Goal: Task Accomplishment & Management: Manage account settings

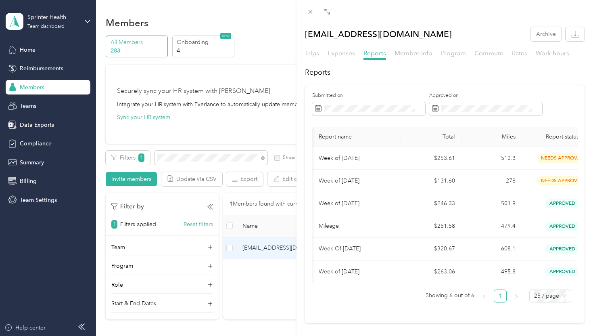
scroll to position [0, 86]
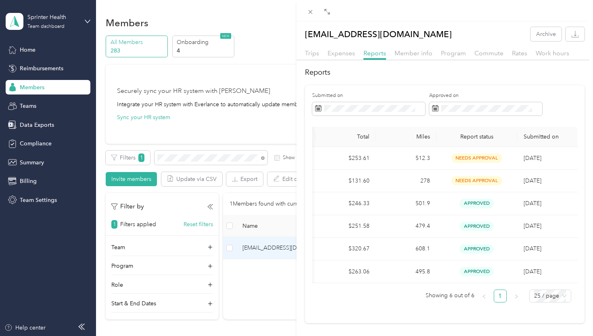
click at [23, 49] on div "[EMAIL_ADDRESS][DOMAIN_NAME] Archive Trips Expenses Reports Member info Program…" at bounding box center [296, 168] width 593 height 336
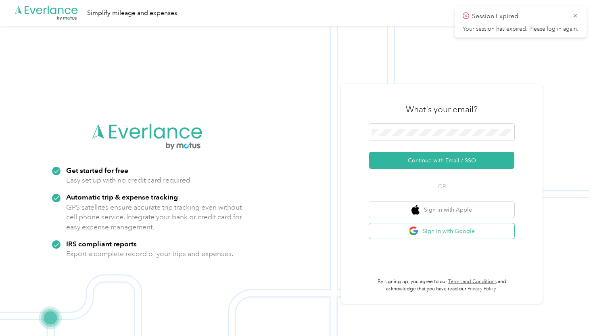
click at [433, 233] on button "Sign in with Google" at bounding box center [441, 231] width 145 height 16
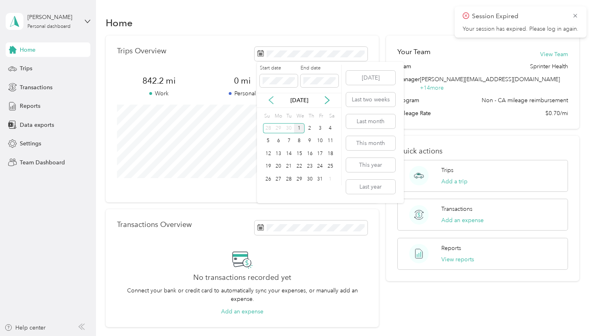
click at [269, 100] on icon at bounding box center [271, 100] width 4 height 7
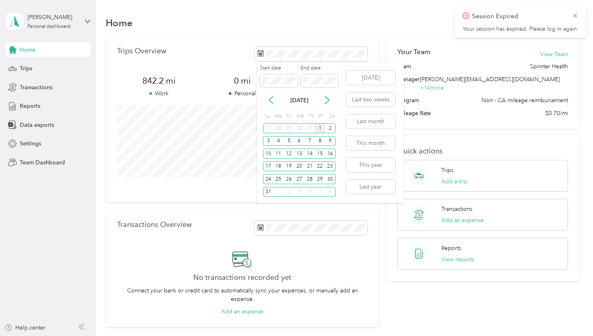
click at [321, 127] on div "1" at bounding box center [320, 128] width 10 height 10
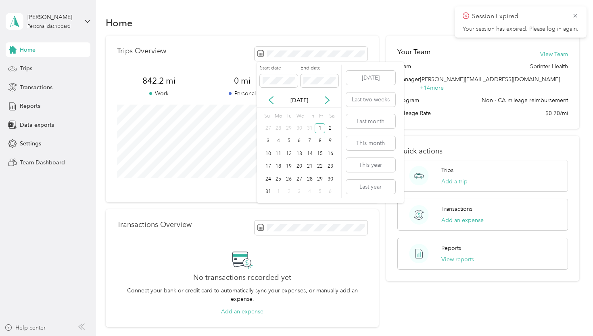
click at [357, 68] on div "[DATE] Last two weeks Last month This month This year Last year" at bounding box center [369, 132] width 51 height 141
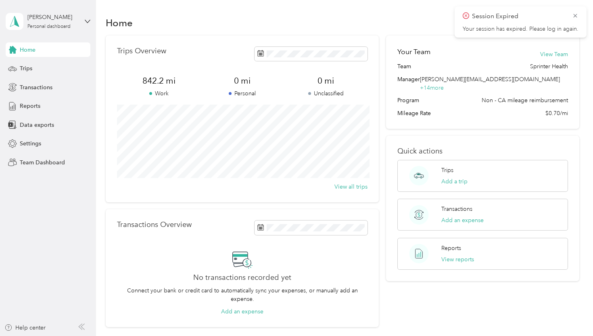
click at [379, 214] on div "Transactions Overview No transactions recorded yet Connect your bank or credit …" at bounding box center [242, 268] width 273 height 118
click at [67, 21] on div "[PERSON_NAME]" at bounding box center [52, 17] width 50 height 8
click at [37, 67] on div "Team dashboard" at bounding box center [34, 66] width 43 height 8
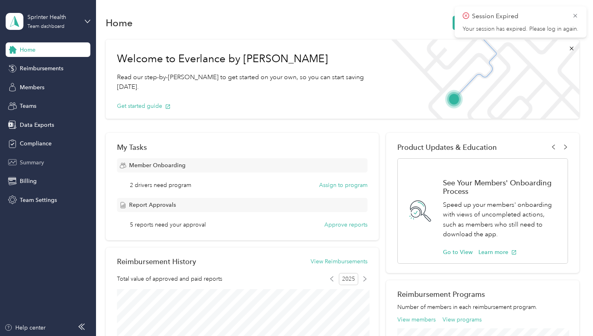
click at [32, 163] on span "Summary" at bounding box center [32, 162] width 24 height 8
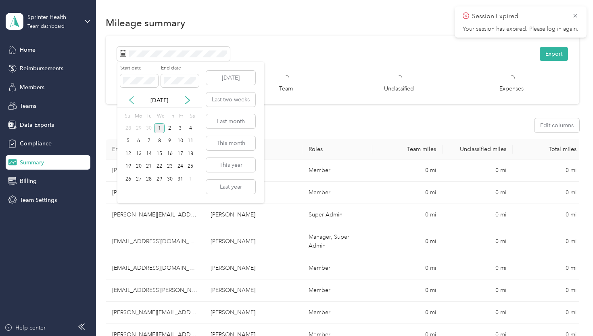
click at [132, 100] on icon at bounding box center [131, 100] width 8 height 8
click at [181, 129] on div "1" at bounding box center [180, 128] width 10 height 10
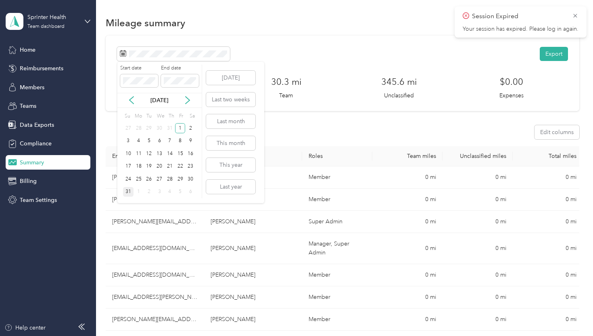
click at [129, 193] on div "31" at bounding box center [128, 192] width 10 height 10
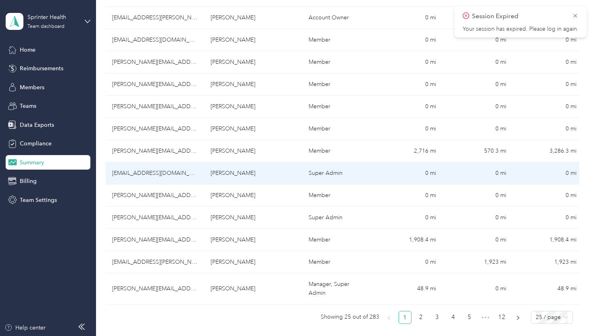
scroll to position [440, 0]
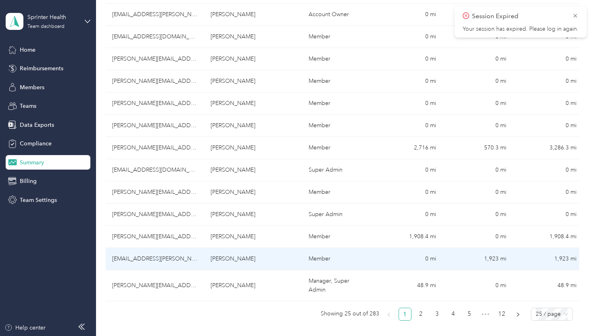
click at [185, 259] on td "[EMAIL_ADDRESS][PERSON_NAME][DOMAIN_NAME]" at bounding box center [155, 259] width 98 height 22
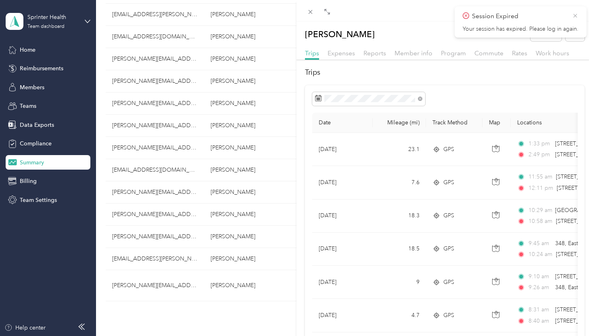
click at [573, 14] on icon at bounding box center [575, 15] width 6 height 7
click at [311, 14] on icon at bounding box center [310, 11] width 7 height 7
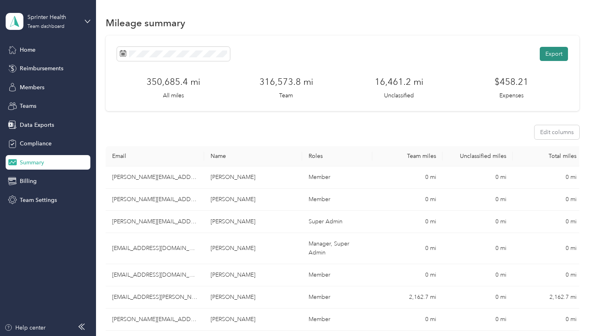
click at [556, 53] on button "Export" at bounding box center [554, 54] width 28 height 14
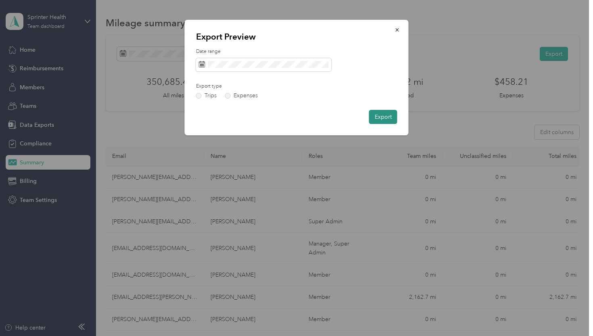
click at [374, 122] on button "Export" at bounding box center [383, 117] width 28 height 14
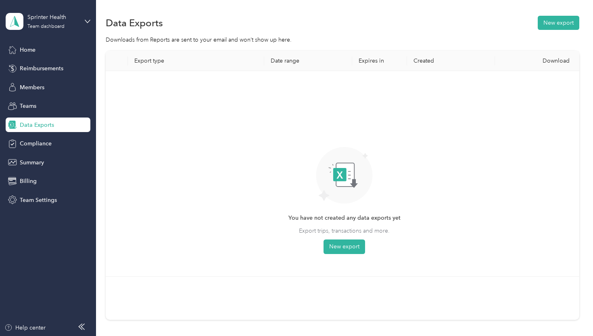
click at [31, 127] on span "Data Exports" at bounding box center [37, 125] width 34 height 8
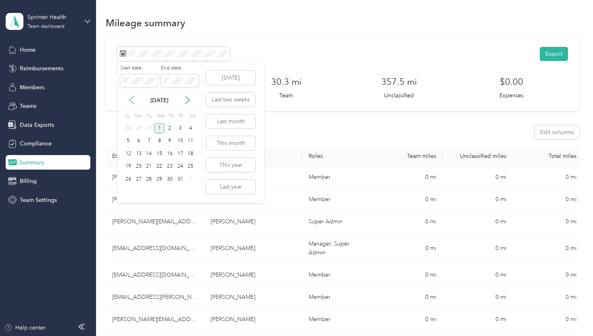
click at [131, 102] on icon at bounding box center [131, 100] width 4 height 7
click at [182, 128] on div "1" at bounding box center [180, 128] width 10 height 10
click at [128, 193] on div "31" at bounding box center [128, 192] width 10 height 10
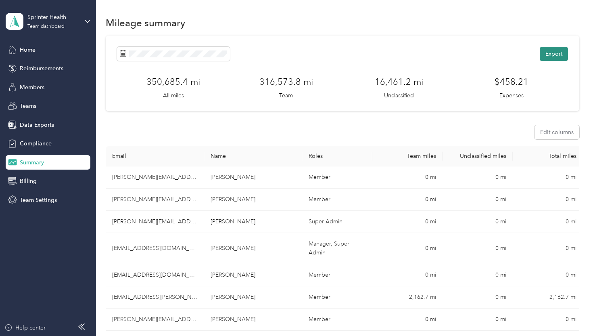
click at [557, 55] on button "Export" at bounding box center [554, 54] width 28 height 14
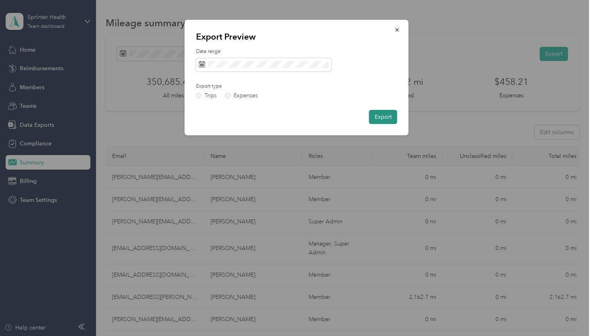
click at [378, 119] on button "Export" at bounding box center [383, 117] width 28 height 14
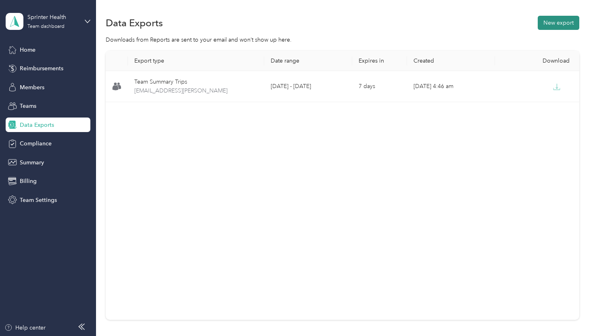
click at [549, 27] on button "New export" at bounding box center [559, 23] width 42 height 14
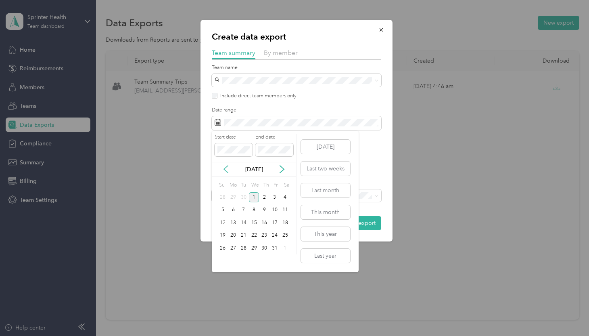
click at [226, 169] on icon at bounding box center [226, 169] width 8 height 8
click at [277, 197] on div "1" at bounding box center [274, 197] width 10 height 10
click at [224, 261] on div "31" at bounding box center [223, 261] width 10 height 10
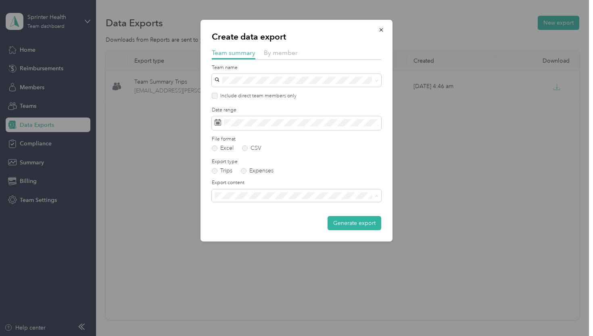
click at [267, 208] on div "Summary only" at bounding box center [291, 209] width 149 height 8
click at [360, 221] on button "Generate export" at bounding box center [355, 223] width 54 height 14
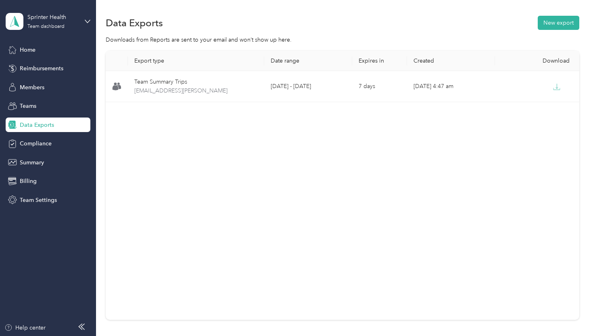
click at [40, 125] on span "Data Exports" at bounding box center [37, 125] width 34 height 8
click at [557, 23] on button "New export" at bounding box center [559, 23] width 42 height 14
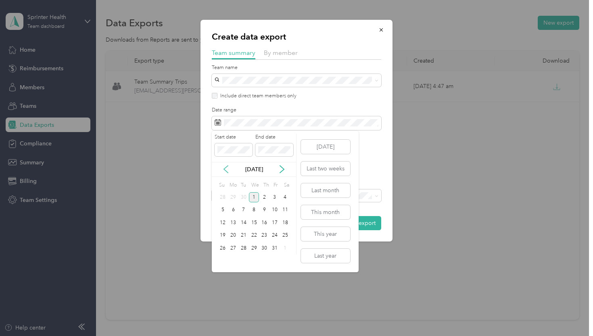
click at [224, 170] on icon at bounding box center [226, 169] width 4 height 7
click at [276, 196] on div "1" at bounding box center [274, 197] width 10 height 10
click at [221, 167] on div "[DATE]" at bounding box center [254, 169] width 84 height 8
click at [224, 169] on icon at bounding box center [226, 169] width 4 height 7
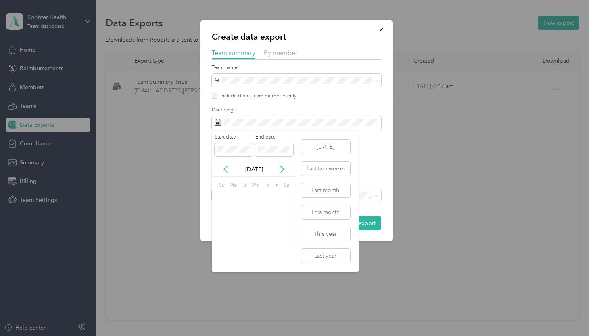
click at [224, 169] on icon at bounding box center [226, 169] width 4 height 7
click at [275, 197] on div "1" at bounding box center [274, 197] width 10 height 10
click at [223, 262] on div "31" at bounding box center [223, 261] width 10 height 10
click at [274, 195] on div "1" at bounding box center [274, 197] width 10 height 10
click at [225, 168] on icon at bounding box center [226, 169] width 4 height 7
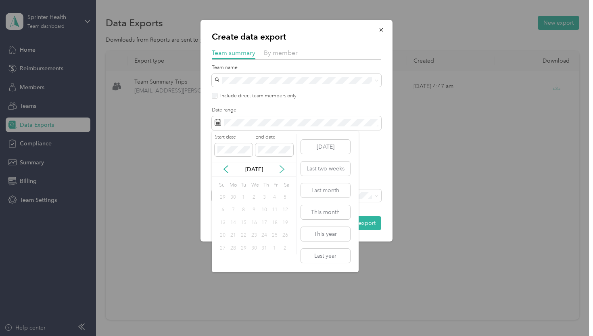
click at [281, 172] on icon at bounding box center [282, 169] width 4 height 7
click at [217, 145] on span at bounding box center [234, 149] width 38 height 13
click at [221, 262] on div "31" at bounding box center [223, 261] width 10 height 10
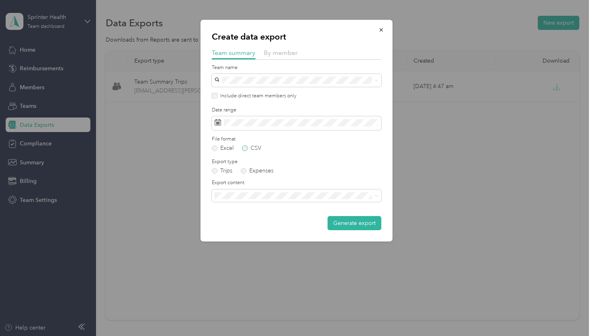
click at [244, 148] on label "CSV" at bounding box center [251, 148] width 19 height 6
click at [349, 222] on button "Generate export" at bounding box center [355, 223] width 54 height 14
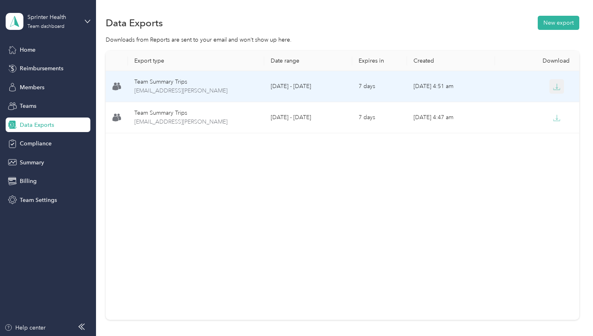
click at [555, 83] on icon "button" at bounding box center [556, 86] width 7 height 7
